Goal: Transaction & Acquisition: Purchase product/service

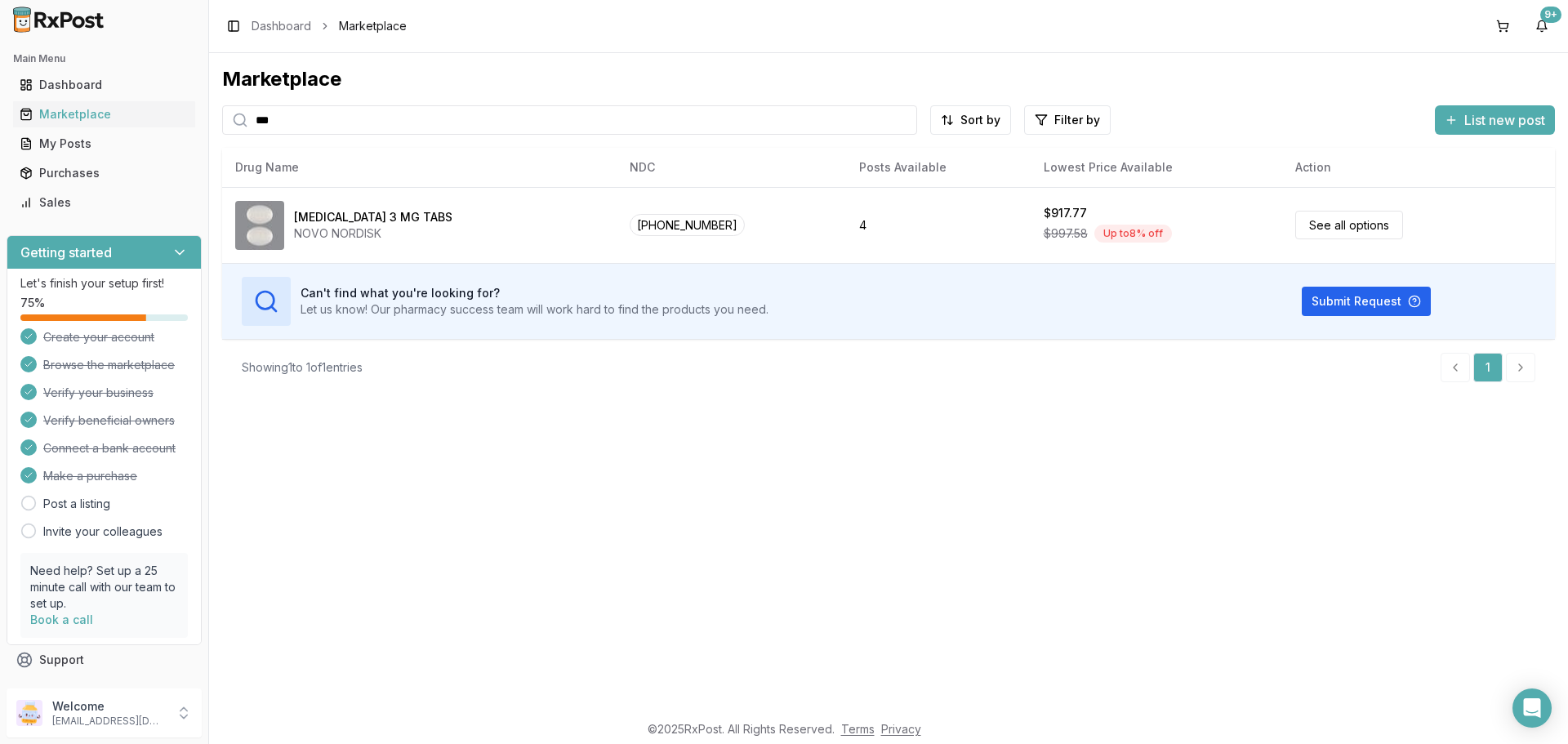
drag, startPoint x: 377, startPoint y: 140, endPoint x: 0, endPoint y: 135, distance: 377.0
click at [0, 138] on div "Main Menu Dashboard Marketplace My Posts Purchases Sales Getting started Let's …" at bounding box center [784, 372] width 1568 height 744
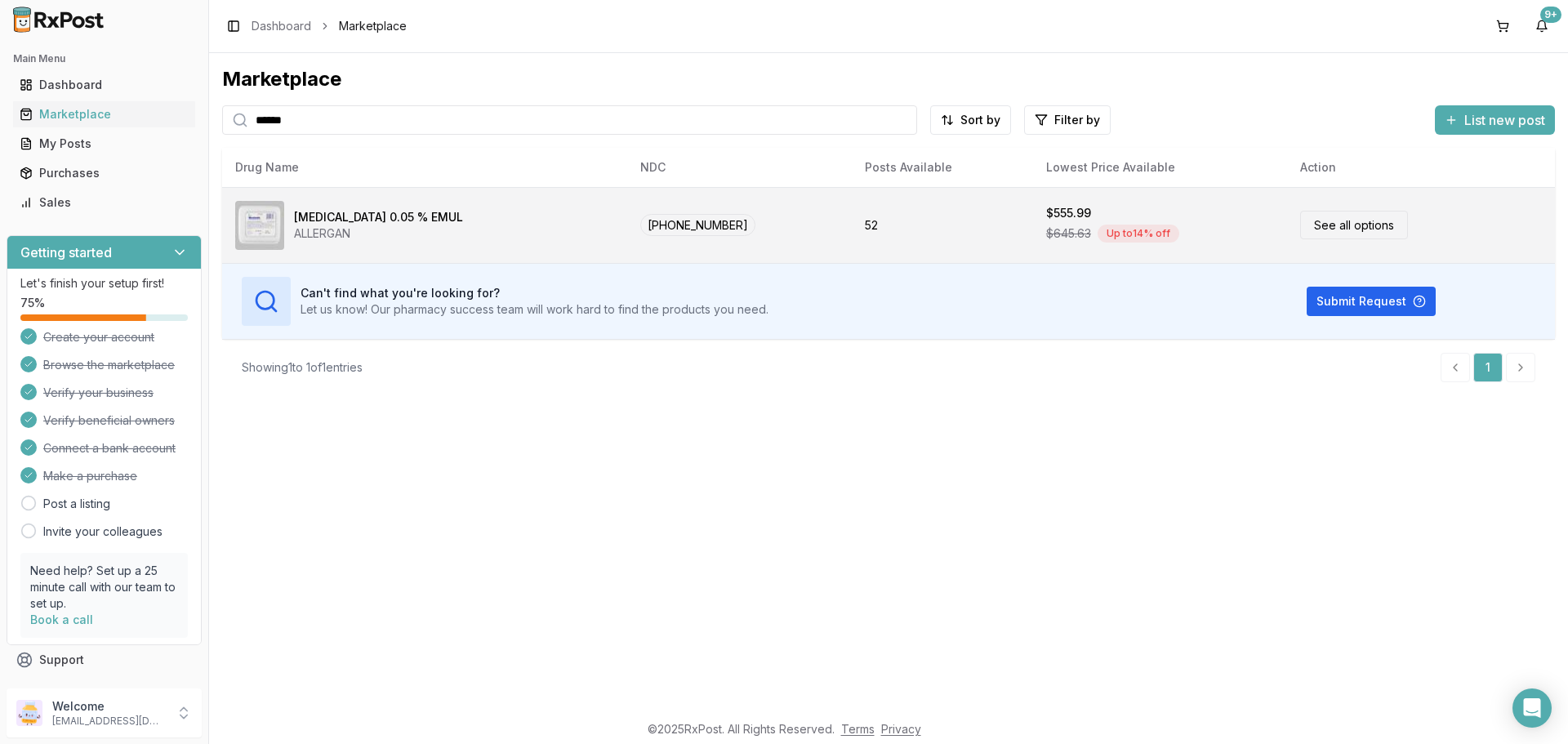
type input "******"
click at [1046, 246] on div "$645.63 Up to 14 % off" at bounding box center [1160, 234] width 228 height 24
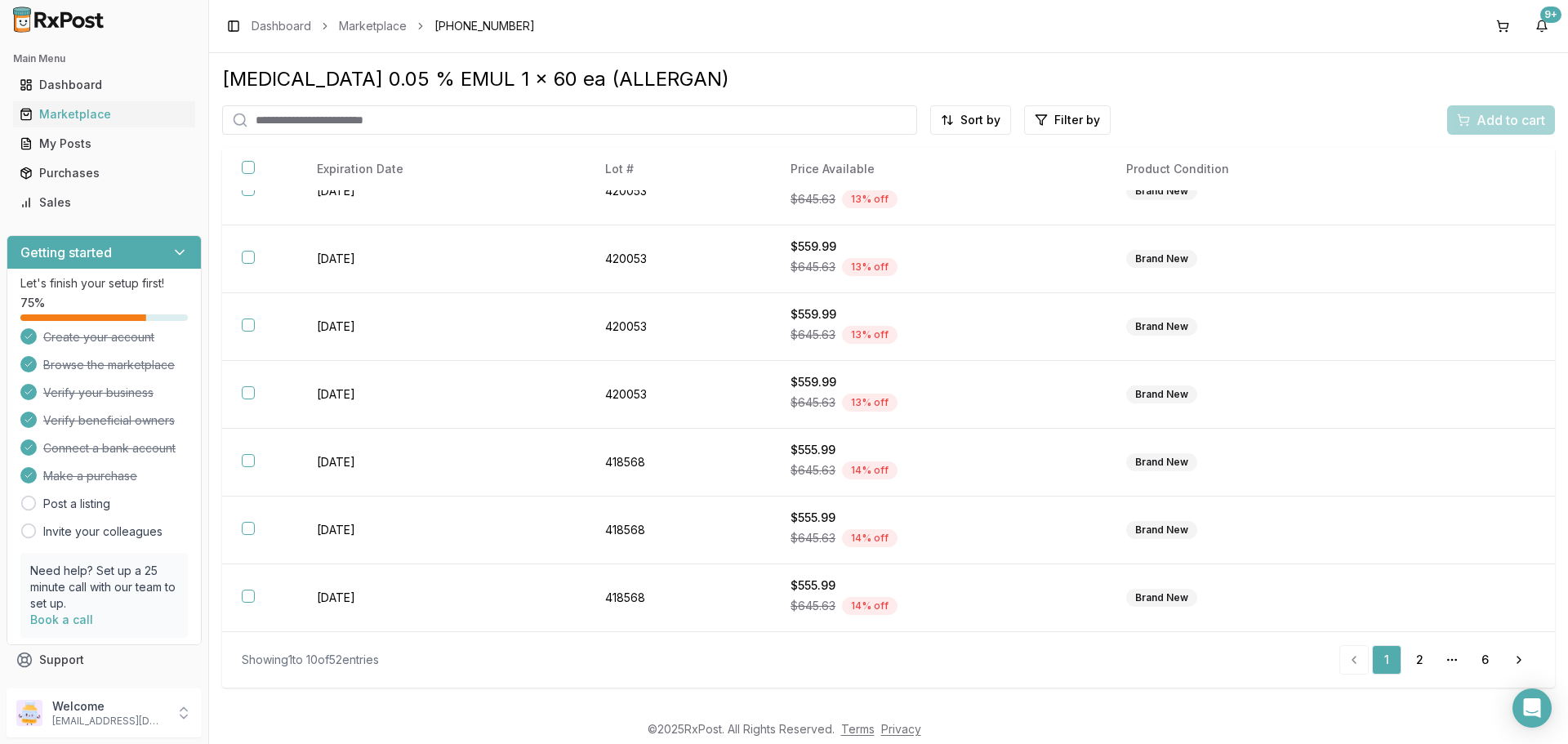
scroll to position [411, 0]
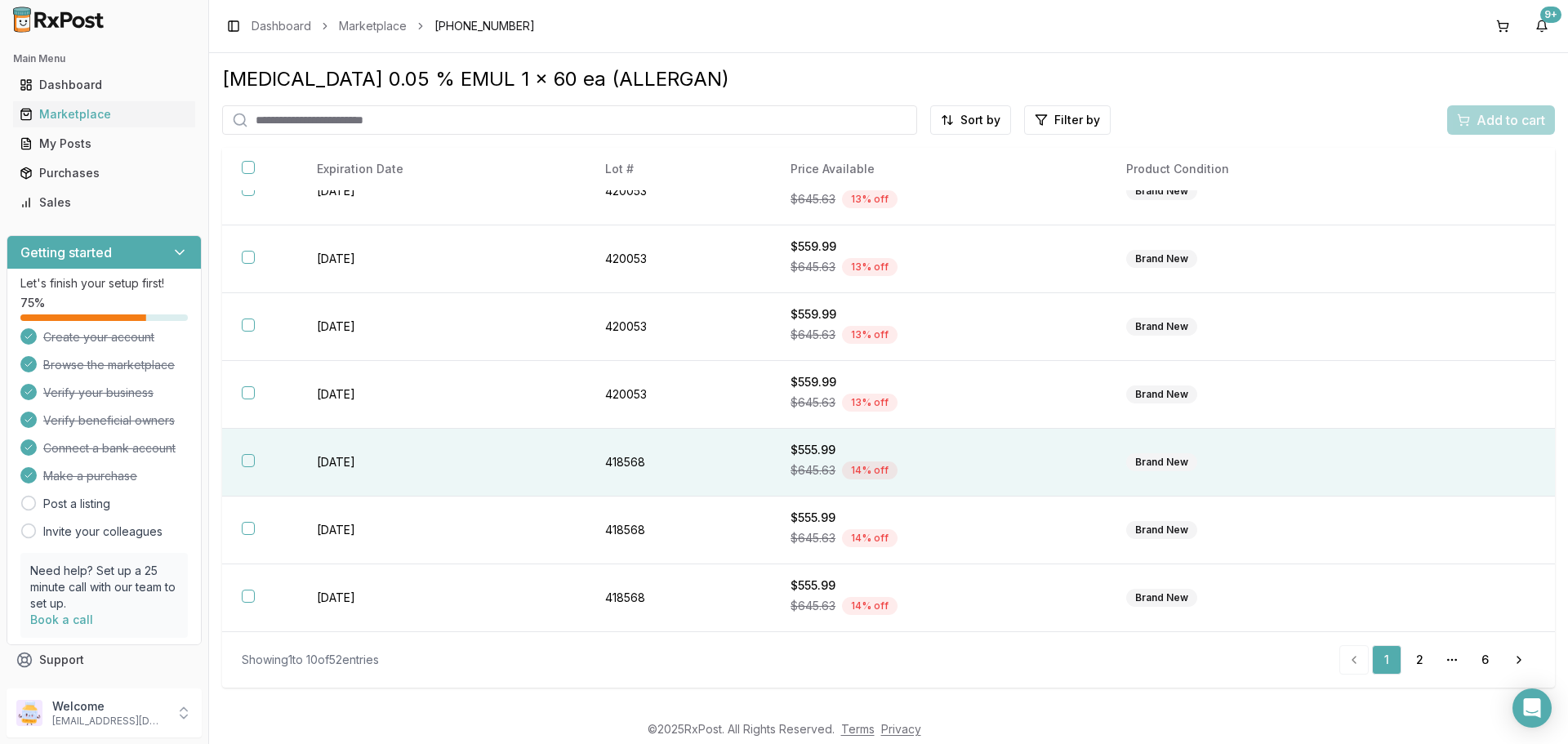
click at [1537, 428] on td at bounding box center [1494, 462] width 122 height 68
drag, startPoint x: 1558, startPoint y: 480, endPoint x: 1564, endPoint y: 530, distance: 50.4
click at [1564, 530] on div "[MEDICAL_DATA] 0.05 % EMUL 1 x 60 ea (ALLERGAN) Sort by Filter by Add to cart B…" at bounding box center [888, 382] width 1359 height 658
click at [1503, 663] on link "Next" at bounding box center [1518, 659] width 32 height 30
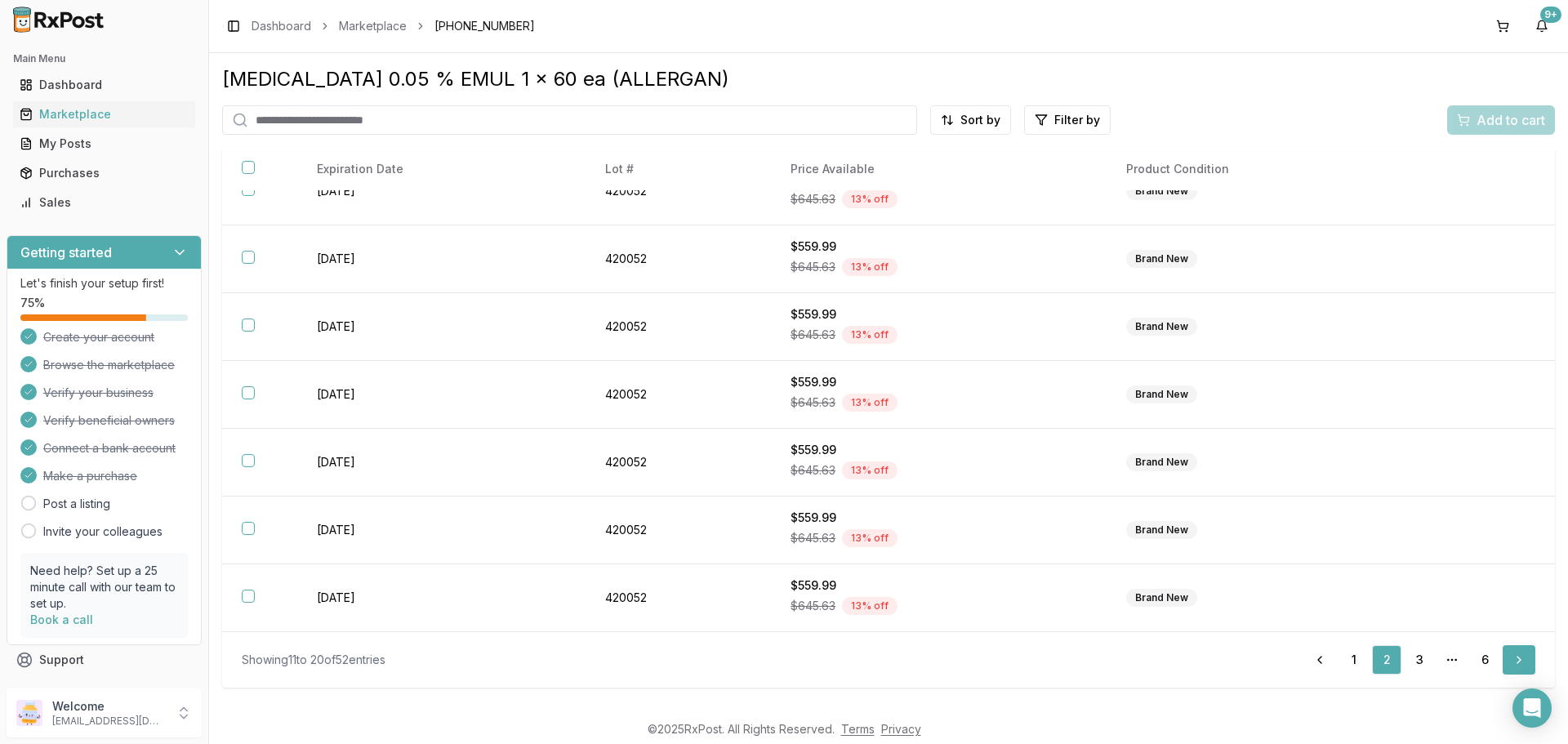
click at [1503, 663] on link "Next" at bounding box center [1518, 659] width 32 height 30
click at [967, 120] on html "Main Menu Dashboard Marketplace My Posts Purchases Sales Getting started Let's …" at bounding box center [784, 372] width 1568 height 744
click at [900, 185] on div "Price (Low to High)" at bounding box center [919, 180] width 155 height 26
click at [1437, 666] on link "5" at bounding box center [1452, 659] width 30 height 30
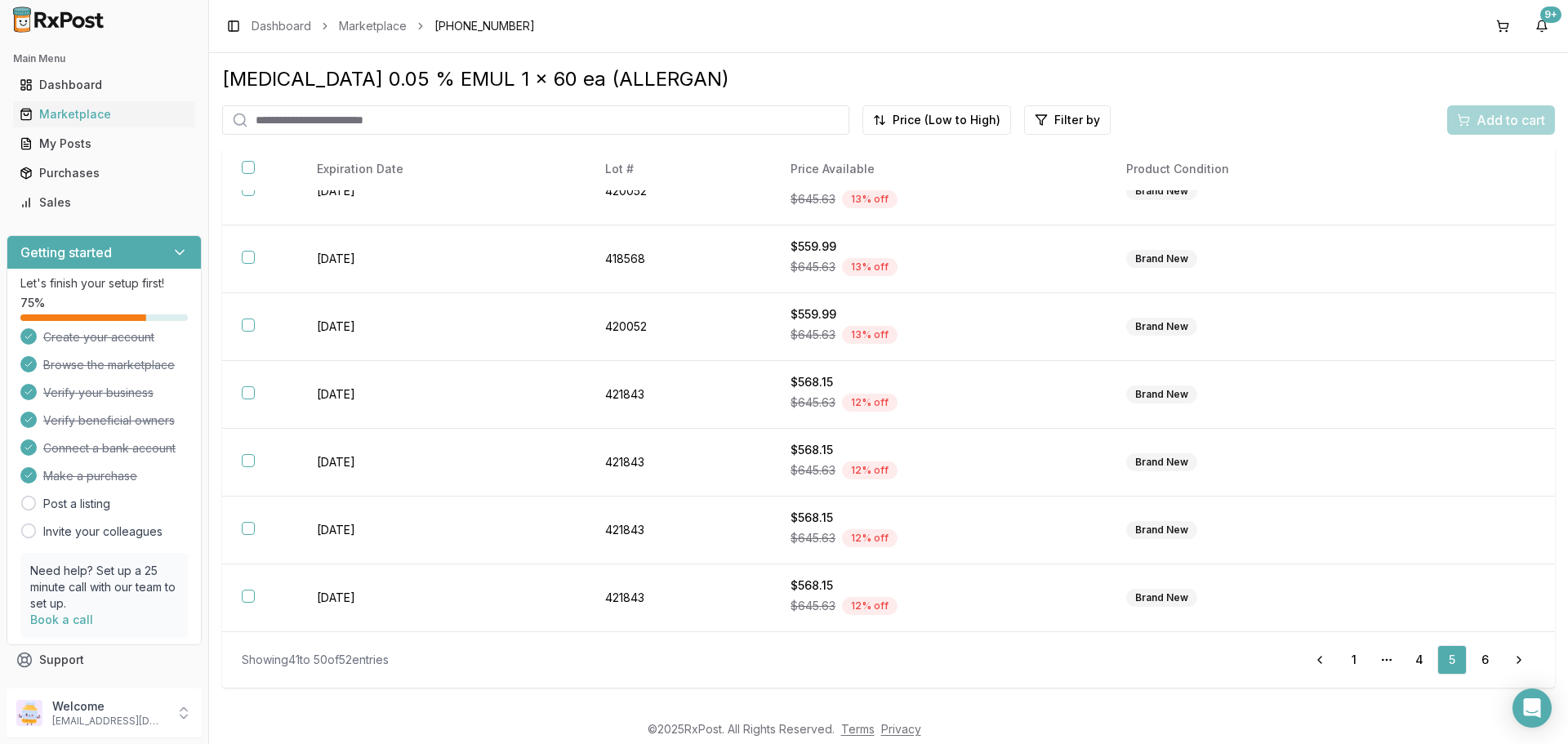
click at [1200, 662] on div "Showing 41 to 50 of 52 entries Previous 1 More pages 4 5 6 Next" at bounding box center [888, 659] width 1293 height 30
click at [1304, 669] on link "Previous" at bounding box center [1319, 659] width 32 height 30
click at [1270, 671] on link "Previous" at bounding box center [1286, 659] width 32 height 30
drag, startPoint x: 1254, startPoint y: 673, endPoint x: 1205, endPoint y: 672, distance: 49.0
click at [1306, 672] on link "1" at bounding box center [1321, 659] width 30 height 30
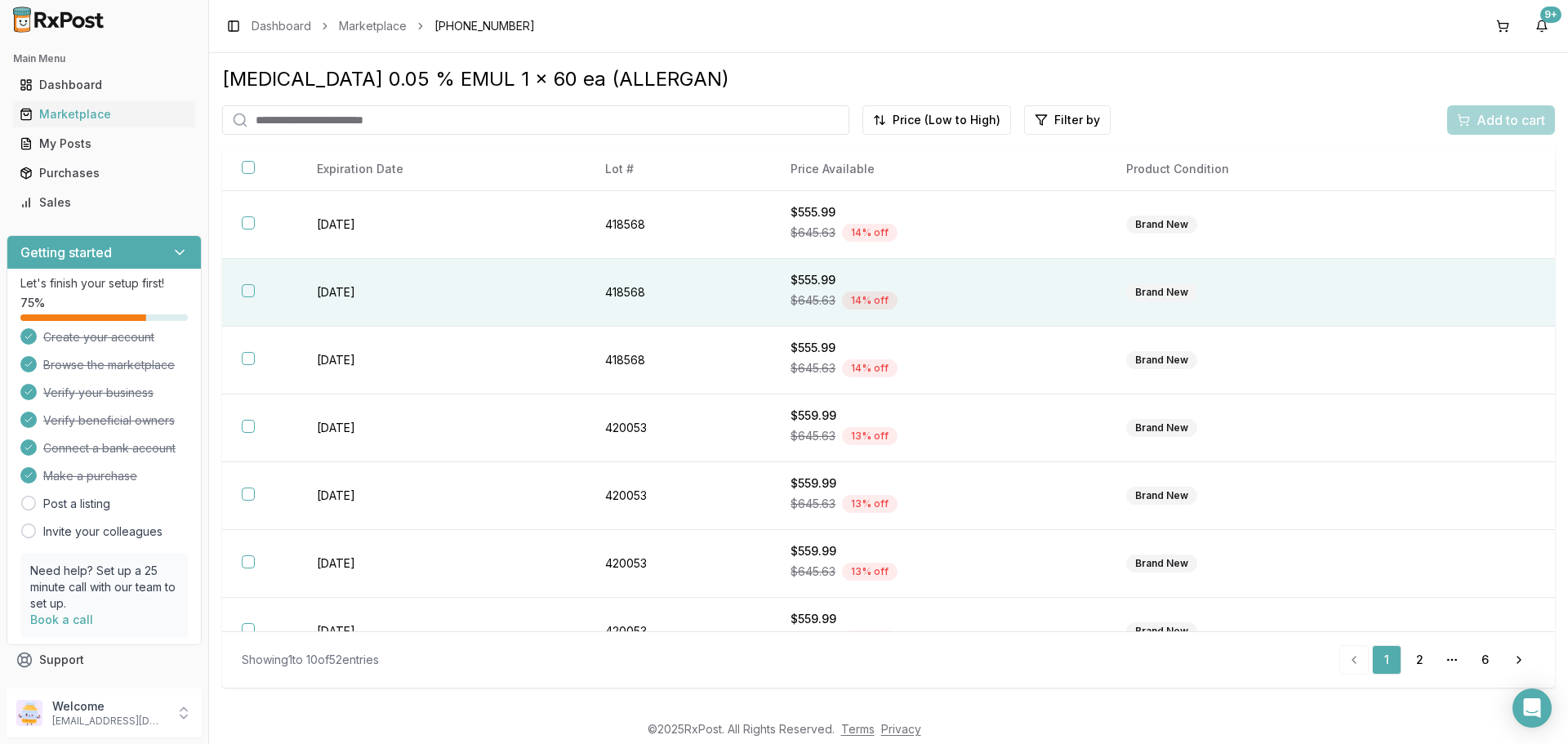
click at [1197, 301] on div "Brand New" at bounding box center [1161, 292] width 71 height 18
click at [1503, 117] on span "Add to cart" at bounding box center [1510, 119] width 69 height 19
